Goal: Information Seeking & Learning: Find specific page/section

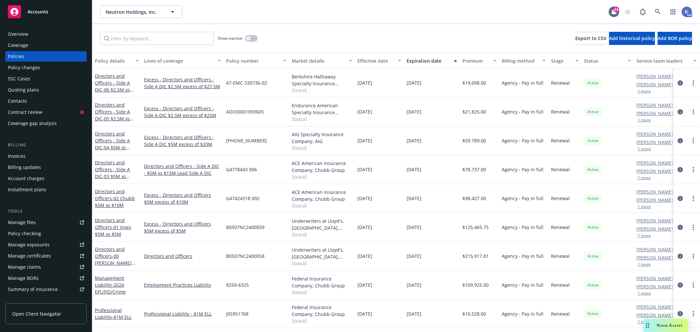
scroll to position [36, 0]
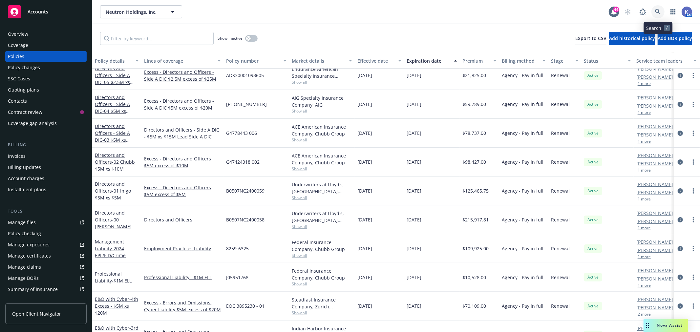
click at [657, 11] on icon at bounding box center [658, 12] width 6 height 6
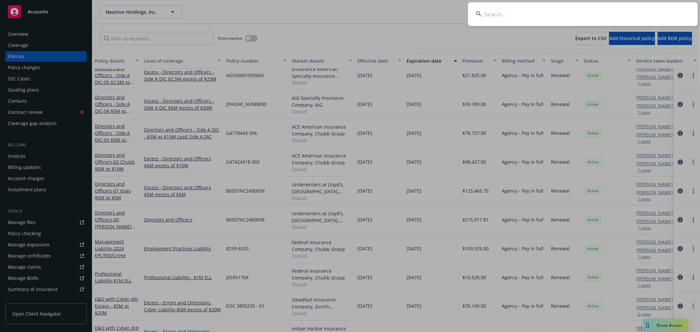
click at [542, 12] on input at bounding box center [583, 14] width 230 height 24
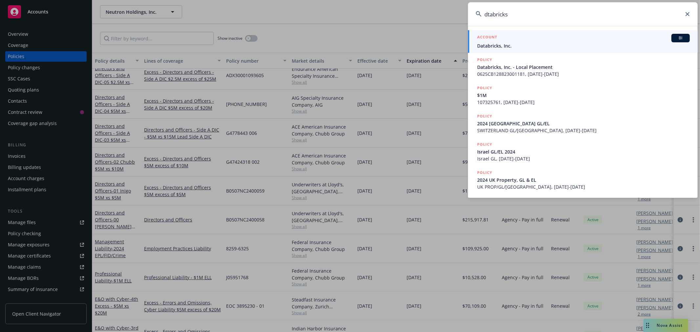
click at [499, 14] on input "dtabricks" at bounding box center [583, 14] width 230 height 24
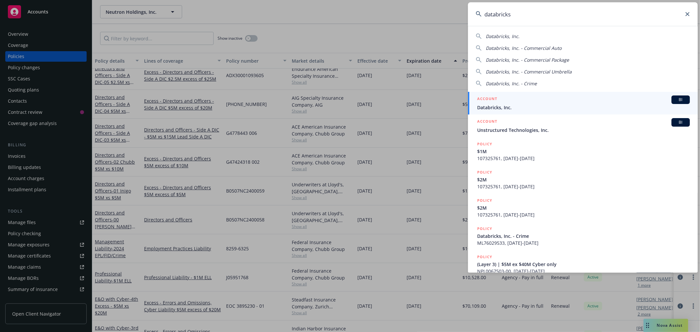
type input "databricks"
click at [511, 105] on span "Databricks, Inc." at bounding box center [583, 107] width 213 height 7
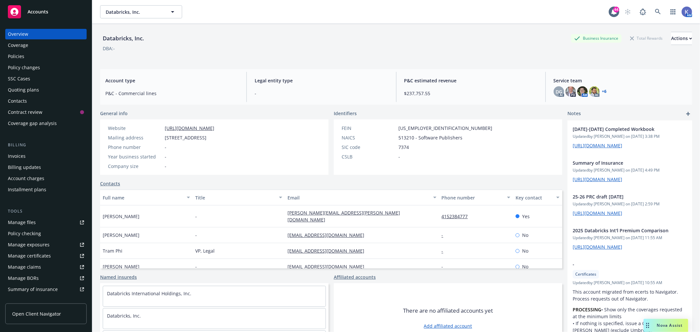
click at [41, 58] on div "Policies" at bounding box center [46, 56] width 76 height 11
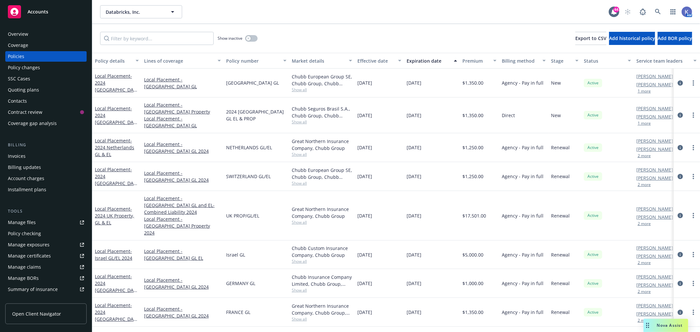
click at [403, 24] on div "Show inactive Export to CSV Add historical policy Add BOR policy" at bounding box center [396, 38] width 608 height 29
click at [365, 34] on div "Show inactive Export to CSV Add historical policy Add BOR policy" at bounding box center [396, 38] width 608 height 29
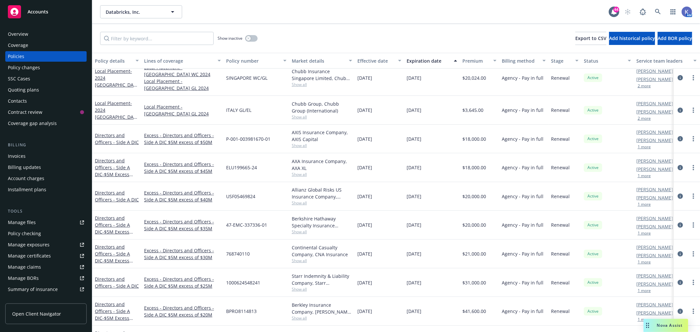
scroll to position [255, 0]
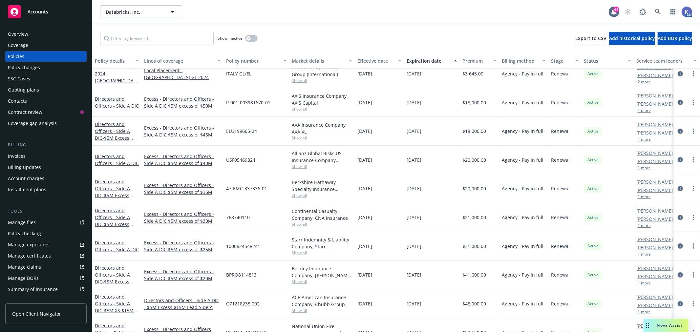
click at [437, 36] on div "Show inactive Export to CSV Add historical policy Add BOR policy" at bounding box center [396, 38] width 608 height 29
click at [360, 25] on div "Show inactive Export to CSV Add historical policy Add BOR policy" at bounding box center [396, 38] width 608 height 29
click at [333, 31] on div "Show inactive Export to CSV Add historical policy Add BOR policy" at bounding box center [396, 38] width 608 height 29
click at [658, 11] on icon at bounding box center [658, 12] width 6 height 6
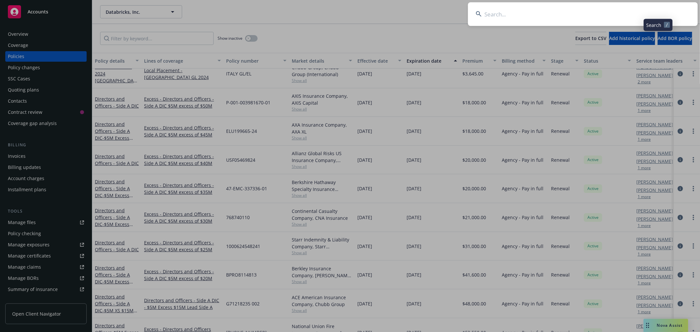
click at [590, 12] on input at bounding box center [583, 14] width 230 height 24
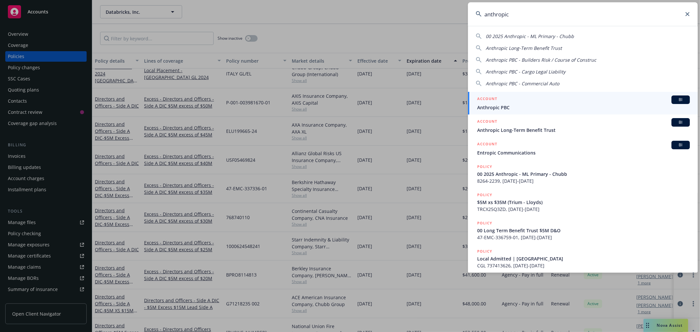
type input "anthropic"
click at [497, 106] on span "Anthropic PBC" at bounding box center [583, 107] width 213 height 7
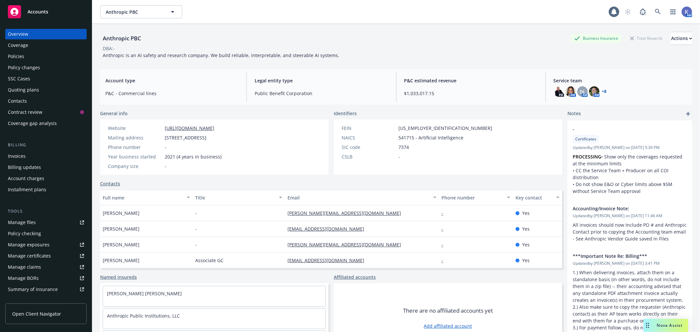
click at [11, 55] on div "Policies" at bounding box center [16, 56] width 16 height 11
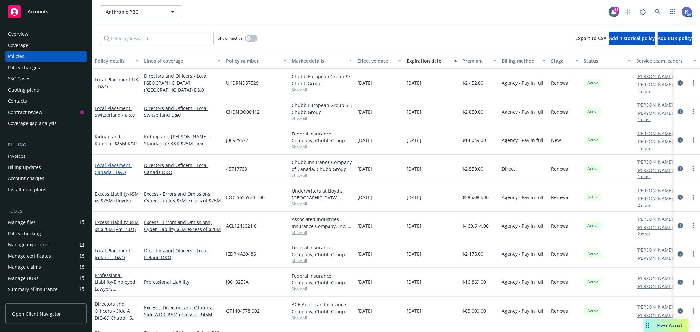
click at [117, 172] on span "- Canada - D&O" at bounding box center [113, 168] width 37 height 13
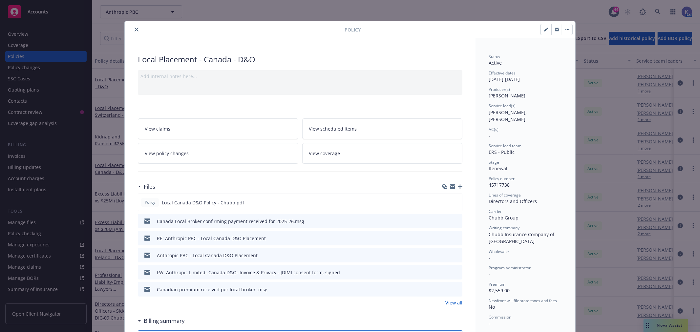
click at [135, 29] on icon "close" at bounding box center [137, 30] width 4 height 4
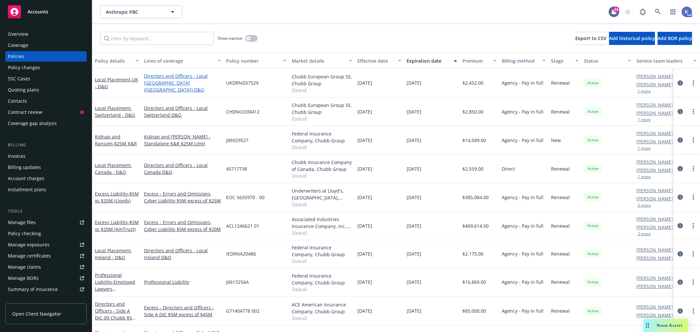
click at [179, 86] on link "Directors and Officers - Local [GEOGRAPHIC_DATA] ([GEOGRAPHIC_DATA]) D&O" at bounding box center [182, 83] width 77 height 21
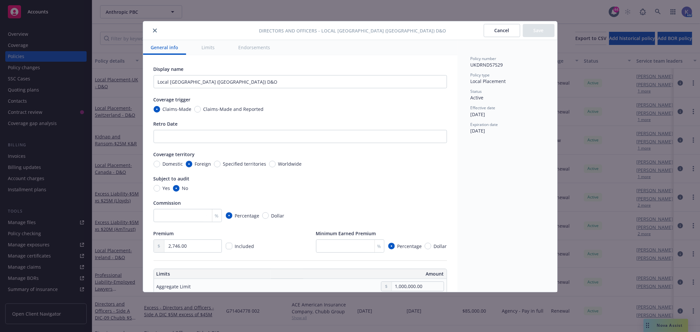
click at [154, 29] on icon "close" at bounding box center [155, 31] width 4 height 4
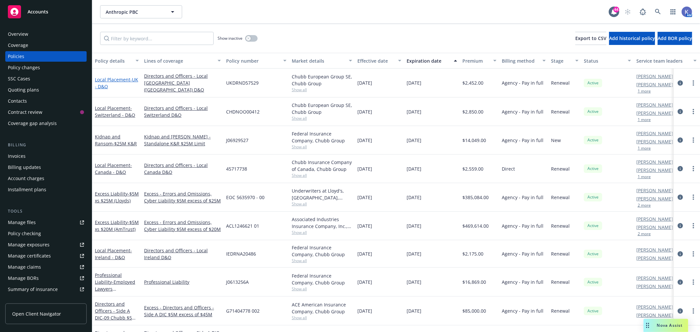
click at [108, 79] on link "Local Placement - [GEOGRAPHIC_DATA] - D&O" at bounding box center [116, 82] width 43 height 13
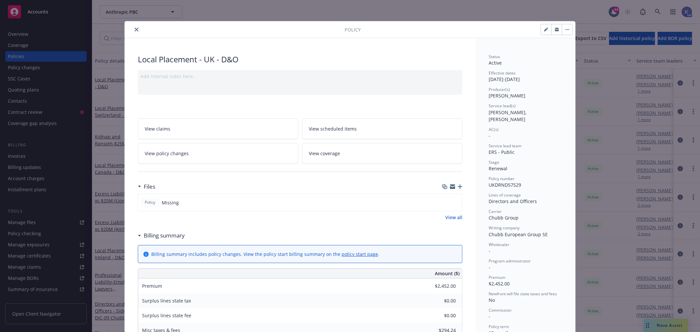
click at [135, 29] on icon "close" at bounding box center [137, 30] width 4 height 4
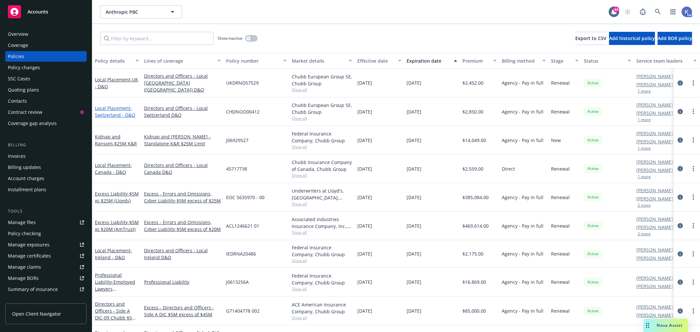
click at [117, 111] on span "- [GEOGRAPHIC_DATA] - D&O" at bounding box center [115, 111] width 40 height 13
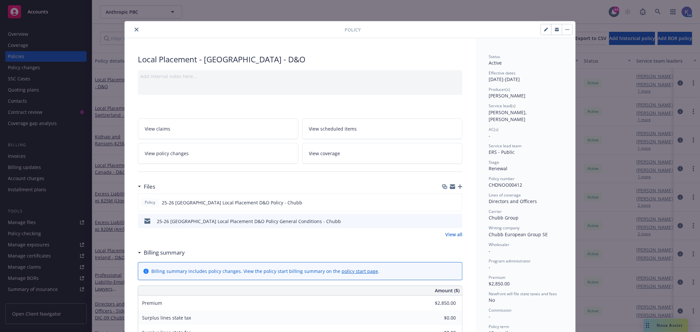
click at [453, 221] on icon "preview file" at bounding box center [456, 221] width 6 height 5
click at [454, 201] on icon "preview file" at bounding box center [456, 202] width 6 height 5
click at [135, 30] on icon "close" at bounding box center [137, 30] width 4 height 4
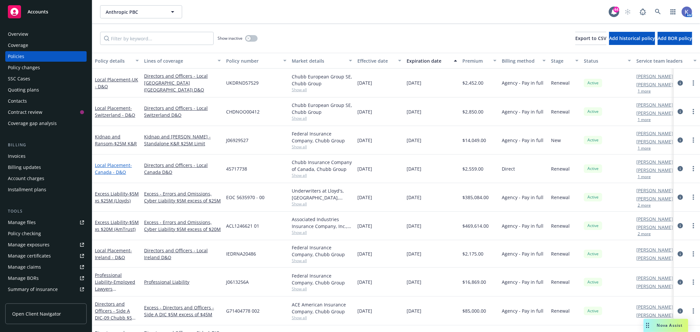
click at [105, 171] on span "- Canada - D&O" at bounding box center [113, 168] width 37 height 13
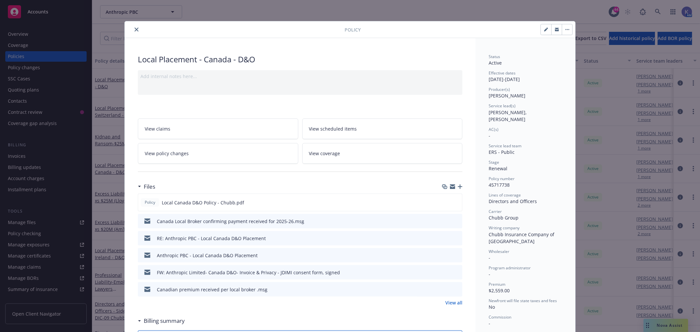
scroll to position [20, 0]
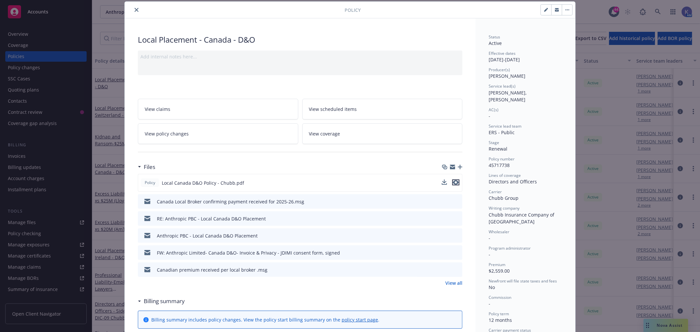
click at [454, 182] on icon "preview file" at bounding box center [456, 182] width 6 height 5
drag, startPoint x: 136, startPoint y: 9, endPoint x: 149, endPoint y: 0, distance: 15.8
click at [136, 9] on button "close" at bounding box center [137, 10] width 8 height 8
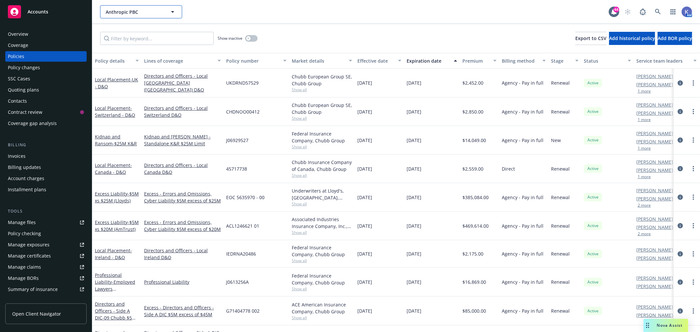
click at [133, 9] on span "Anthropic PBC" at bounding box center [134, 12] width 57 height 7
click at [224, 9] on div "Anduril Industries, Inc. Type Commercial FEIN [US_EMPLOYER_IDENTIFICATION_NUMBE…" at bounding box center [354, 11] width 509 height 13
click at [656, 10] on icon at bounding box center [658, 12] width 6 height 6
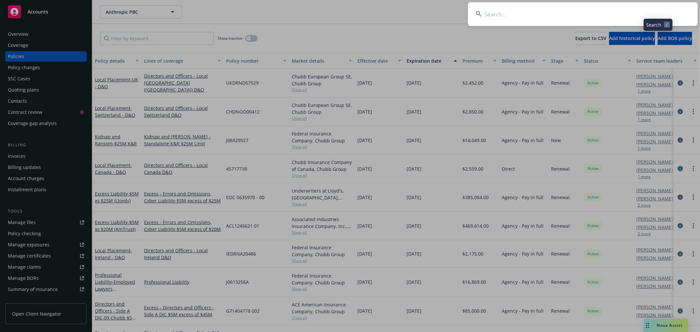
click at [587, 12] on input at bounding box center [583, 14] width 230 height 24
